Goal: Check status: Check status

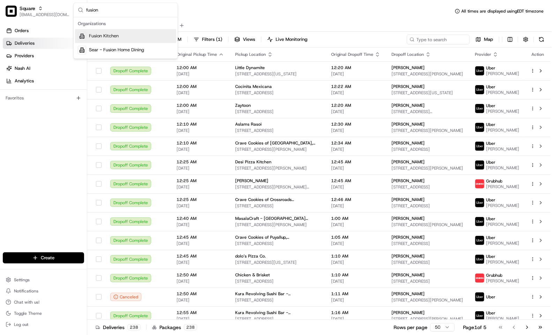
type input "fusion"
click at [115, 34] on span "Fusion Kitchen" at bounding box center [104, 36] width 30 height 6
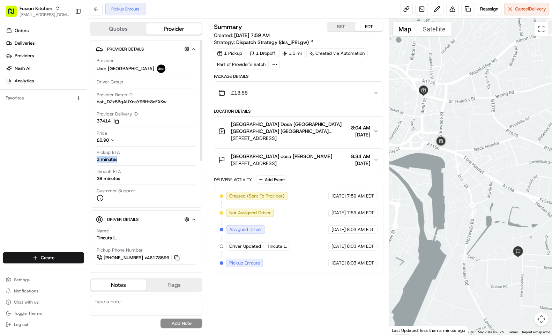
drag, startPoint x: 136, startPoint y: 155, endPoint x: 121, endPoint y: 159, distance: 15.9
click at [121, 159] on div "Pickup ETA 3 minutes" at bounding box center [146, 155] width 99 height 13
copy div "3 minutes"
click at [44, 179] on div "Orders Deliveries Providers Nash AI Analytics Favorites" at bounding box center [43, 139] width 87 height 234
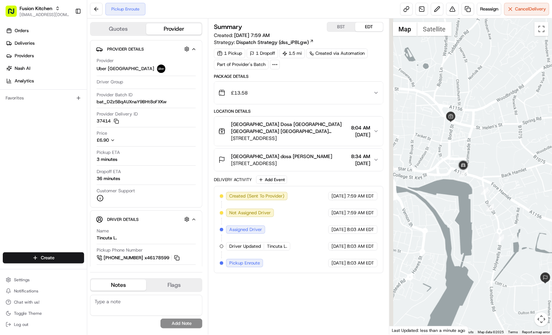
drag, startPoint x: 486, startPoint y: 129, endPoint x: 518, endPoint y: 164, distance: 47.1
click at [518, 164] on div at bounding box center [470, 176] width 163 height 316
